Goal: Transaction & Acquisition: Download file/media

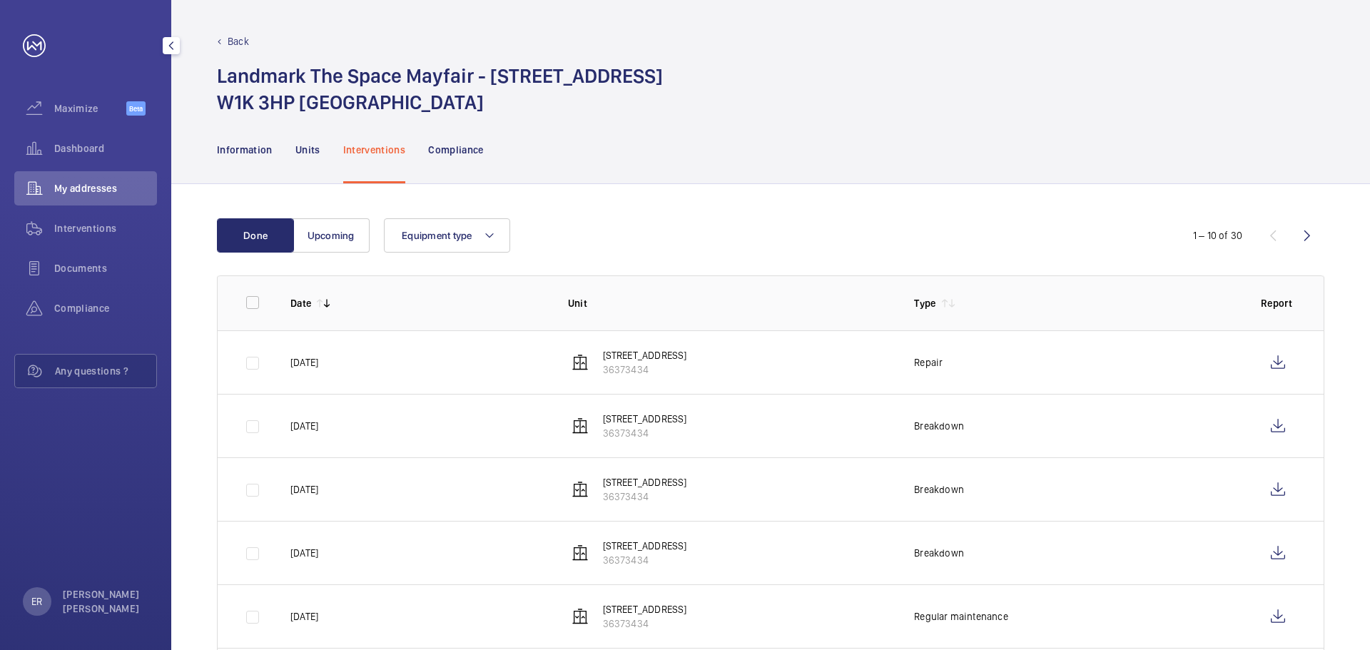
click at [163, 43] on mat-icon "button" at bounding box center [171, 45] width 17 height 11
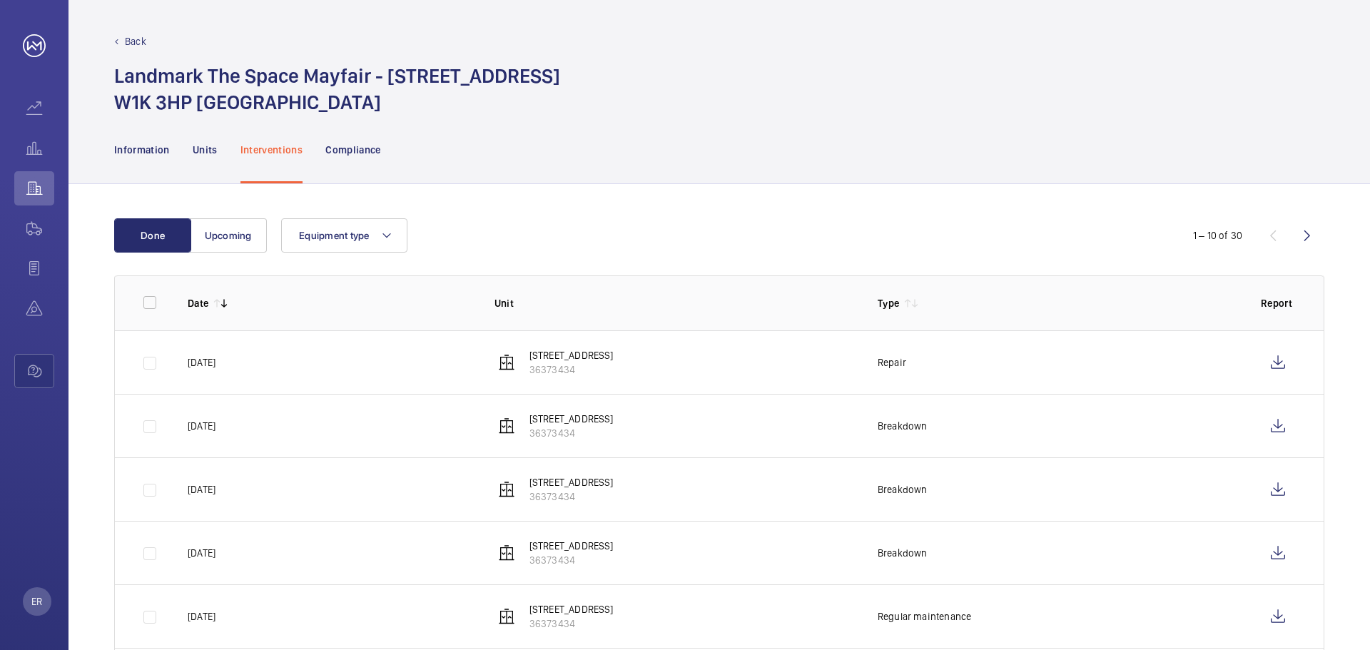
click at [141, 42] on p "Back" at bounding box center [135, 41] width 21 height 14
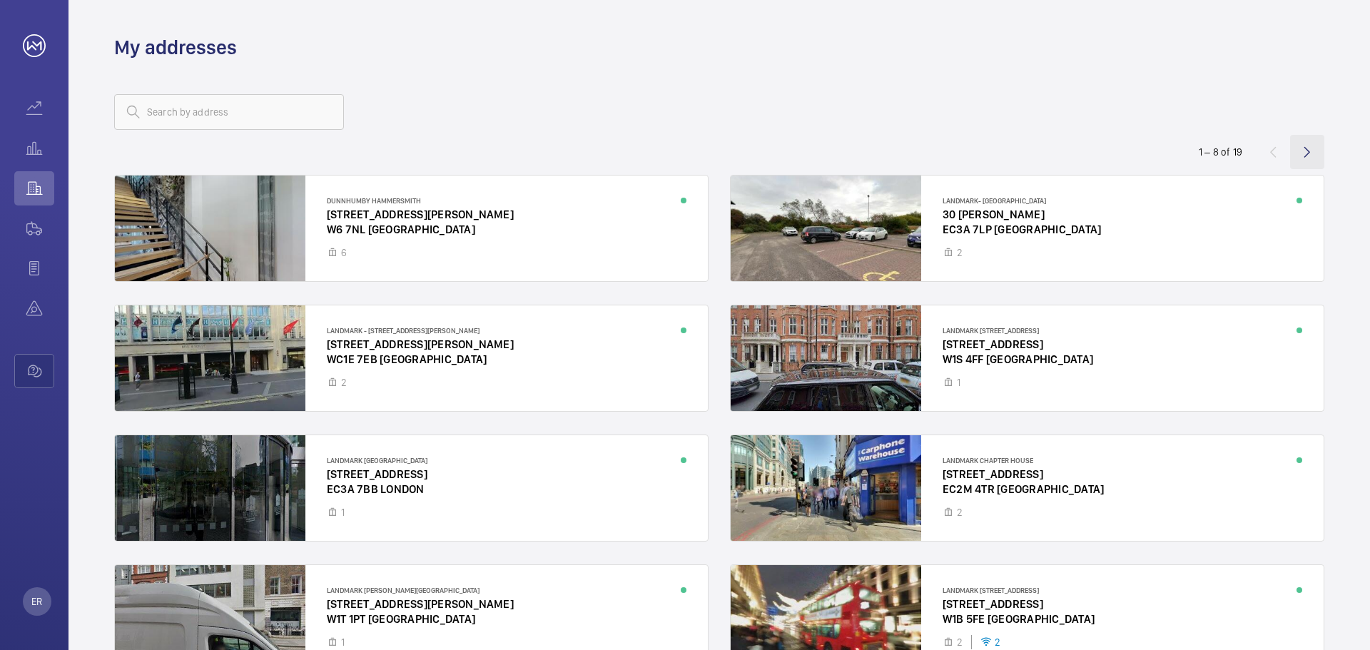
click at [1311, 148] on wm-front-icon-button at bounding box center [1307, 152] width 34 height 34
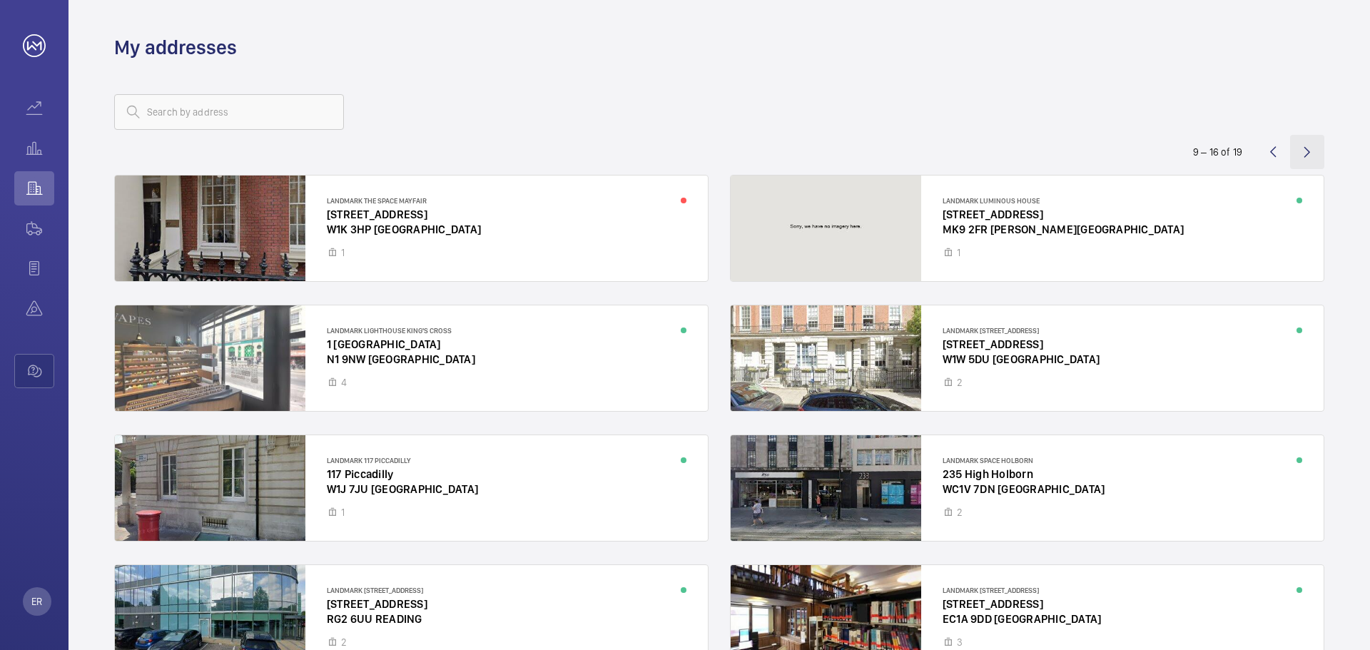
click at [1306, 153] on wm-front-icon-button at bounding box center [1307, 152] width 34 height 34
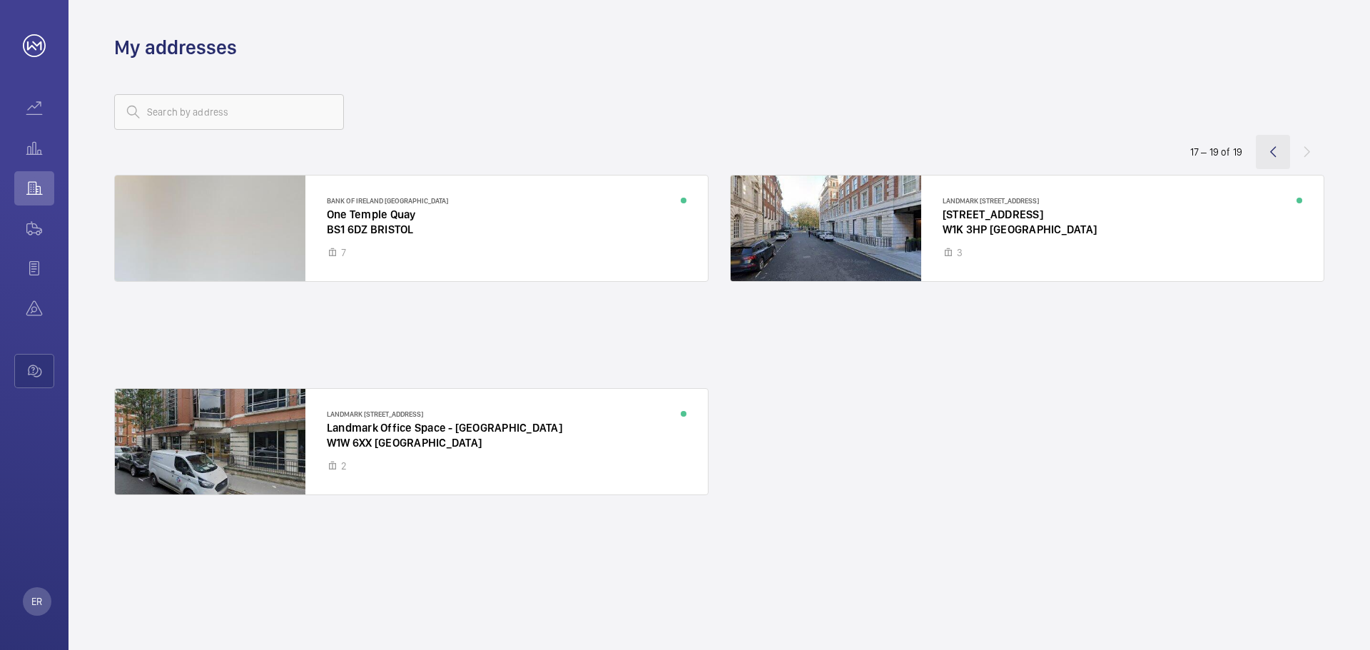
click at [1273, 145] on wm-front-icon-button at bounding box center [1273, 152] width 34 height 34
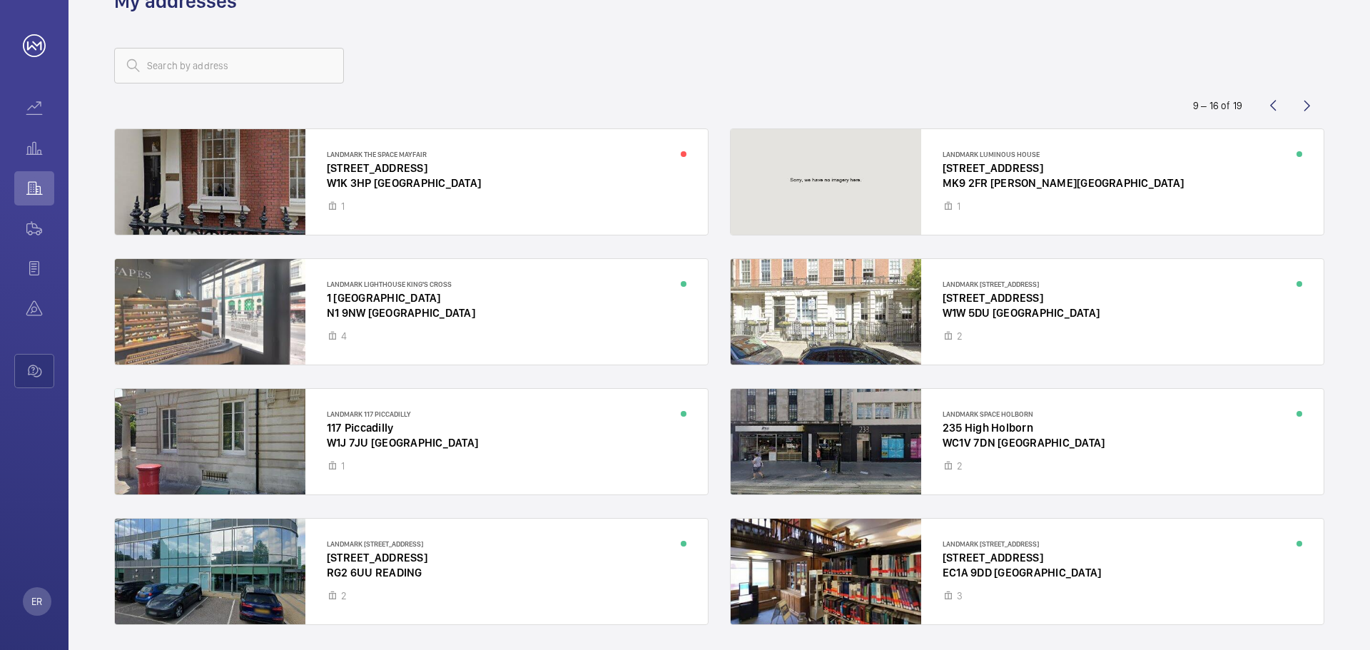
scroll to position [93, 0]
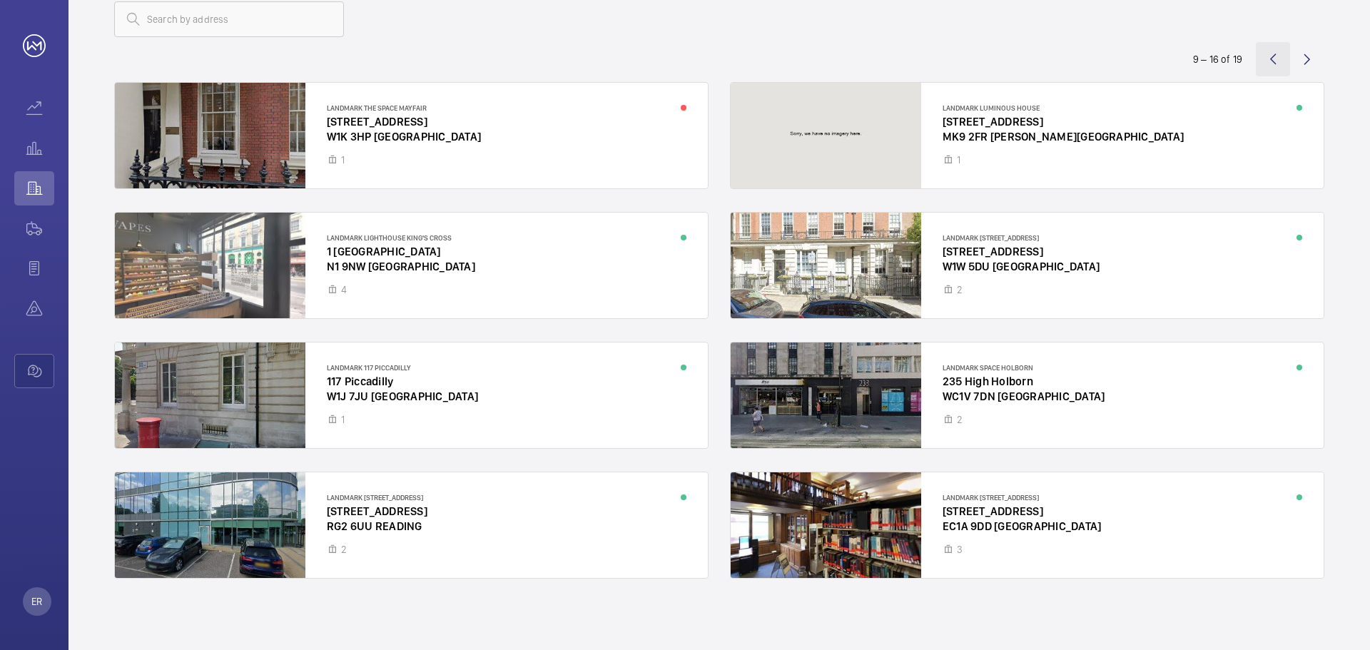
click at [1269, 57] on wm-front-icon-button at bounding box center [1273, 59] width 34 height 34
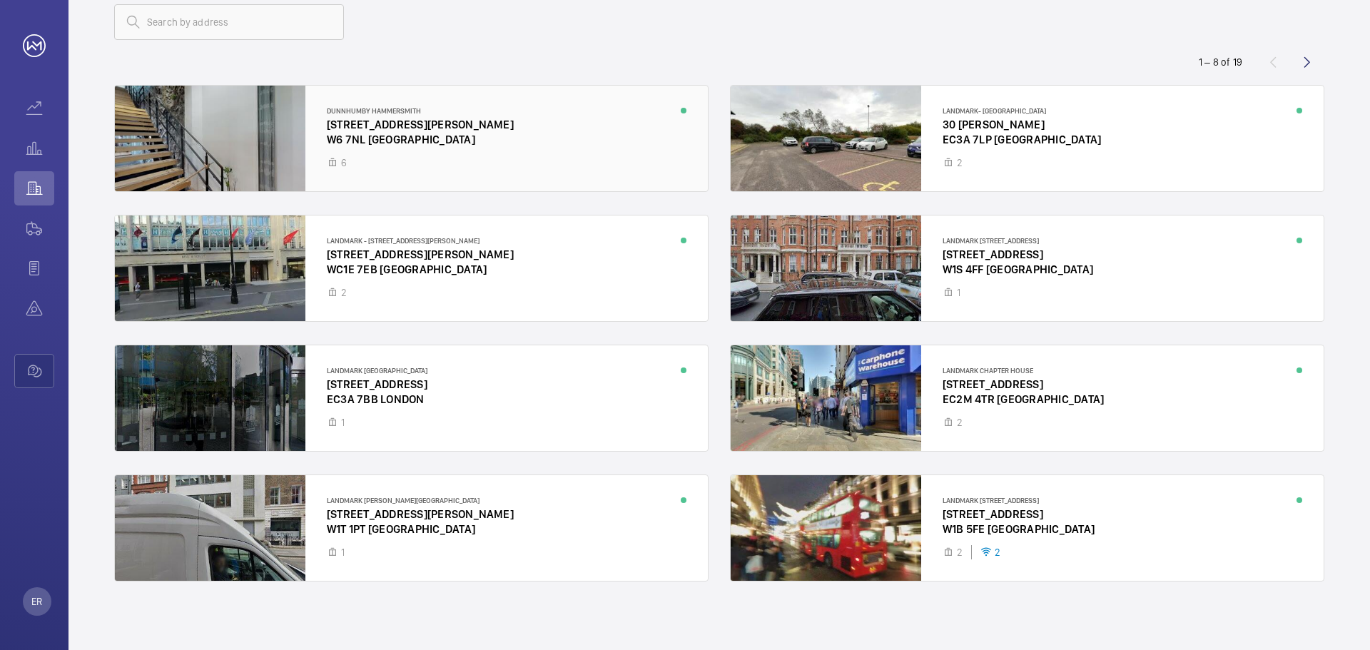
scroll to position [93, 0]
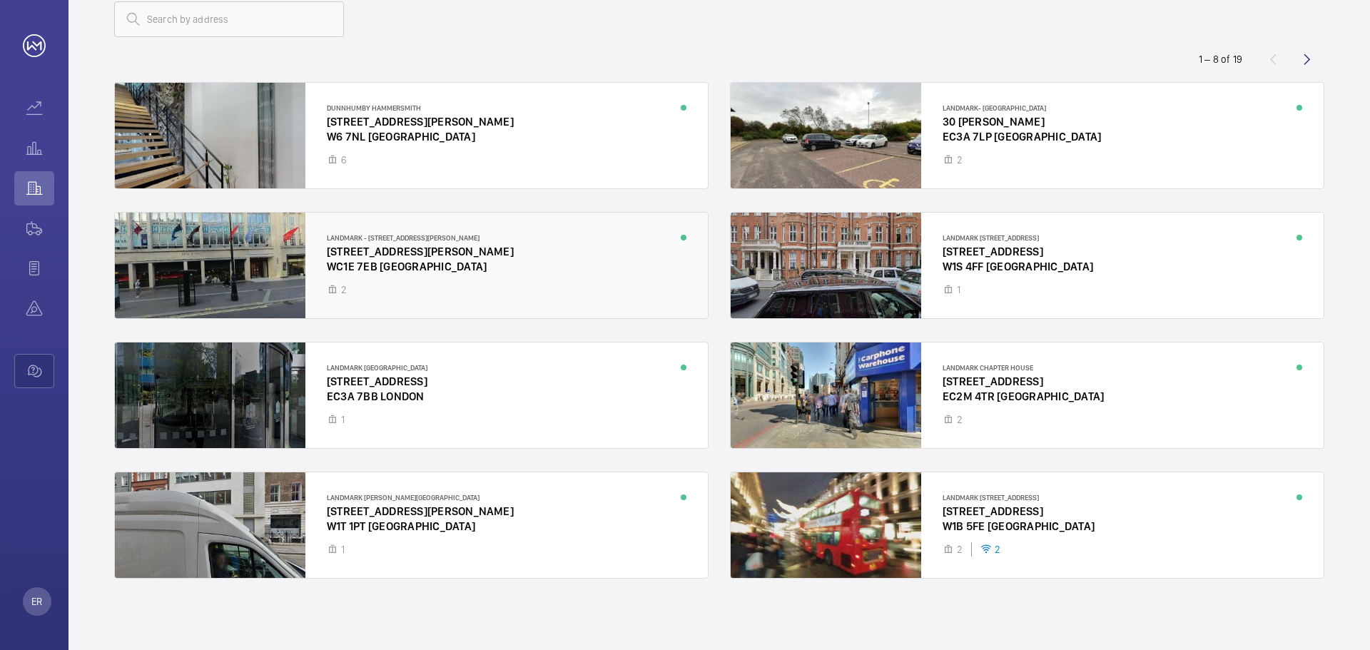
click at [412, 294] on div at bounding box center [411, 266] width 593 height 106
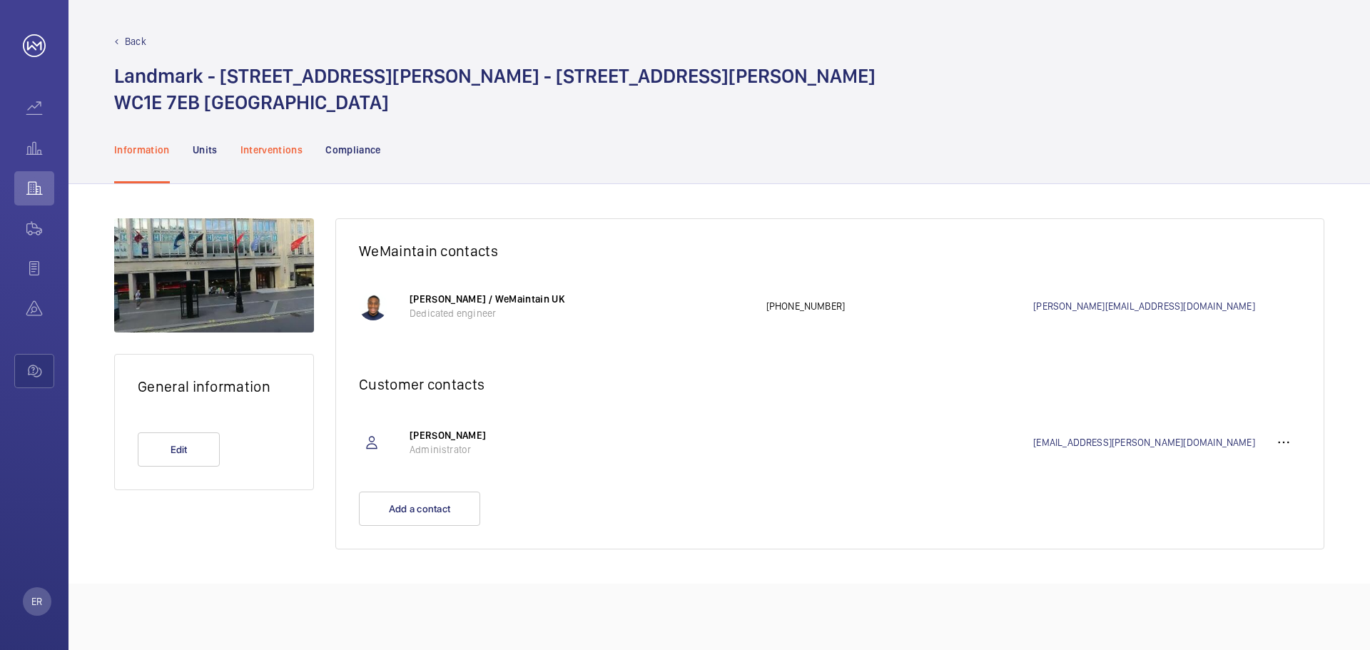
click at [271, 161] on div "Interventions" at bounding box center [271, 150] width 63 height 68
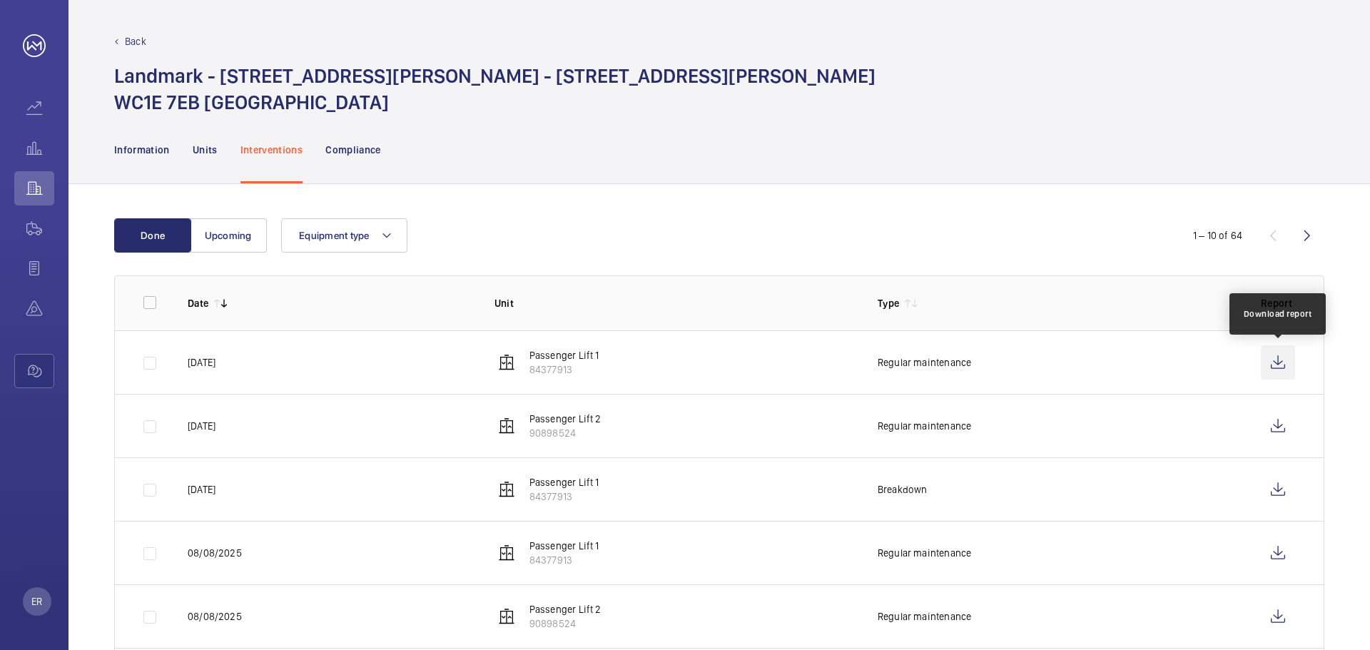
click at [1273, 362] on wm-front-icon-button at bounding box center [1278, 362] width 34 height 34
